Goal: Information Seeking & Learning: Learn about a topic

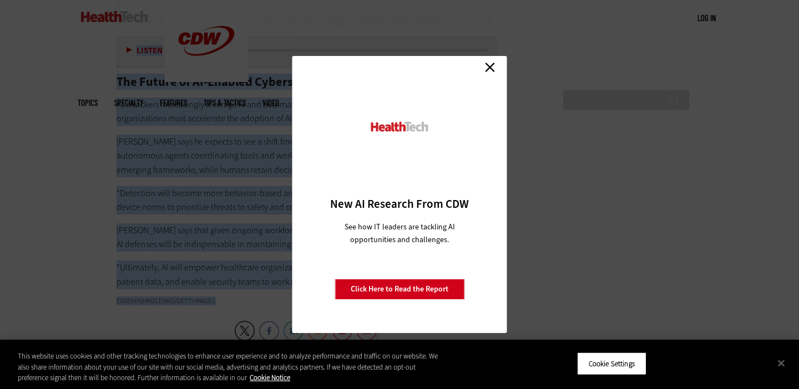
scroll to position [2292, 0]
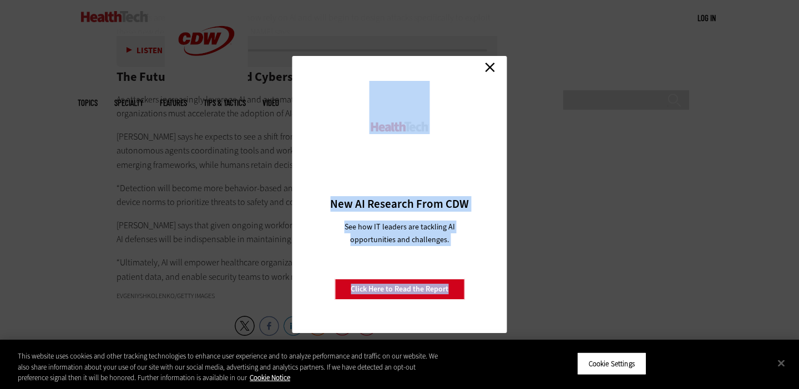
drag, startPoint x: 119, startPoint y: 61, endPoint x: 240, endPoint y: 281, distance: 250.5
click at [487, 66] on link "Close" at bounding box center [490, 67] width 17 height 17
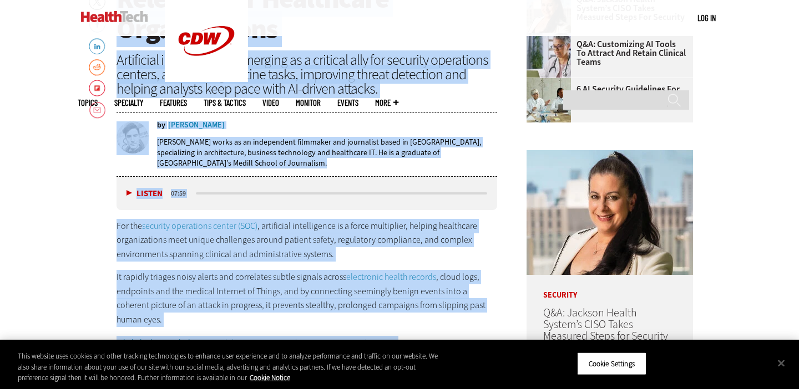
scroll to position [427, 0]
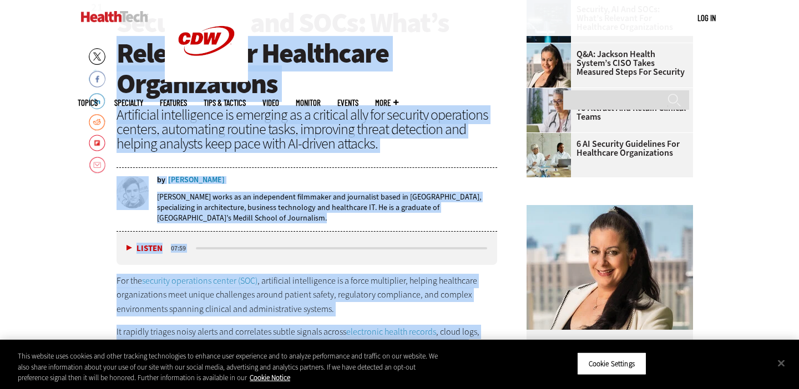
drag, startPoint x: 446, startPoint y: 229, endPoint x: 123, endPoint y: 60, distance: 364.0
copy article "Loremips dol Sitametcon Adipiscingeli Seddoeiusm temporincidi ut laboreet do m …"
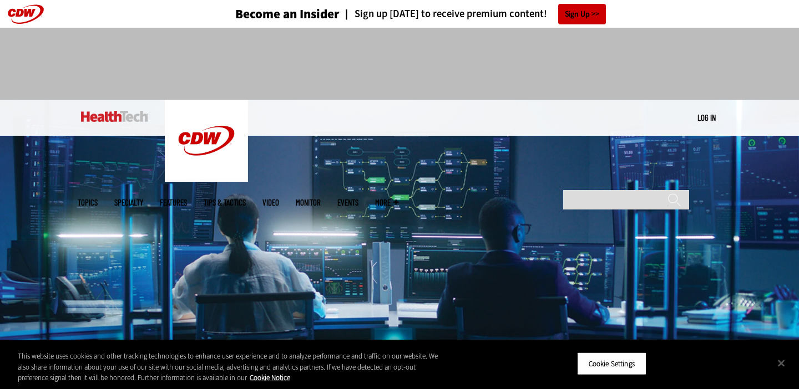
click at [14, 222] on img at bounding box center [399, 238] width 799 height 277
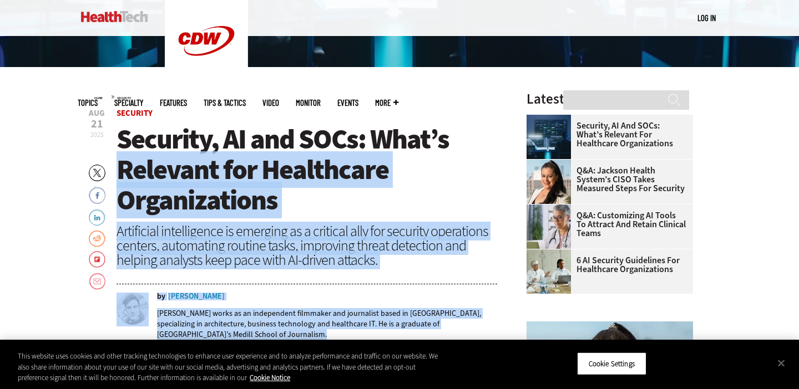
scroll to position [311, 0]
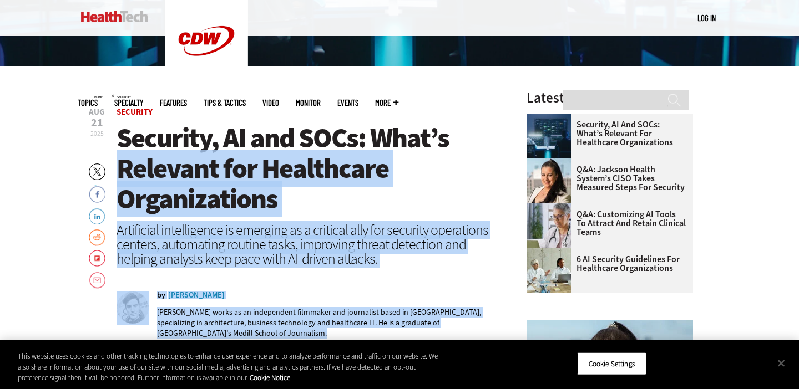
click at [322, 192] on h1 "Security, AI and SOCs: What’s Relevant for Healthcare Organizations" at bounding box center [306, 169] width 381 height 92
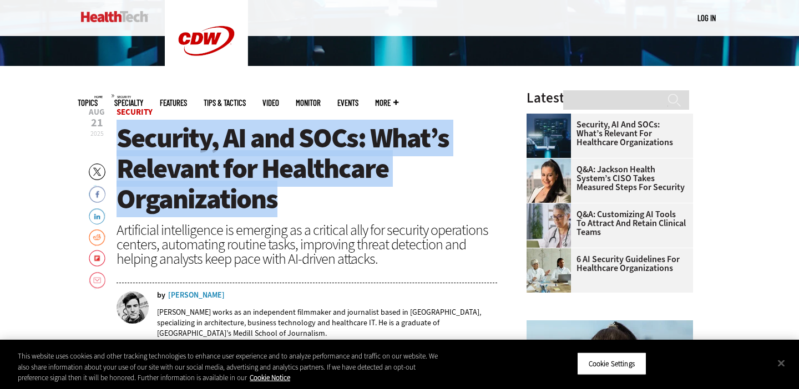
drag, startPoint x: 305, startPoint y: 197, endPoint x: 123, endPoint y: 149, distance: 187.6
click at [123, 149] on h1 "Security, AI and SOCs: What’s Relevant for Healthcare Organizations" at bounding box center [306, 169] width 381 height 92
copy span "Security, AI and SOCs: What’s Relevant for Healthcare Organizations"
click at [480, 114] on span "Security" at bounding box center [306, 112] width 381 height 8
